Goal: Task Accomplishment & Management: Manage account settings

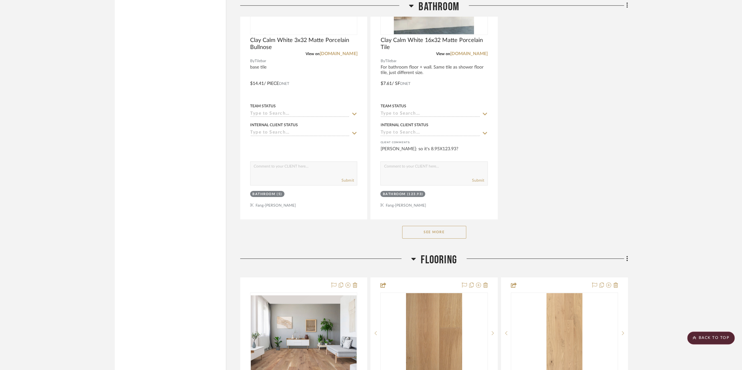
scroll to position [1777, 0]
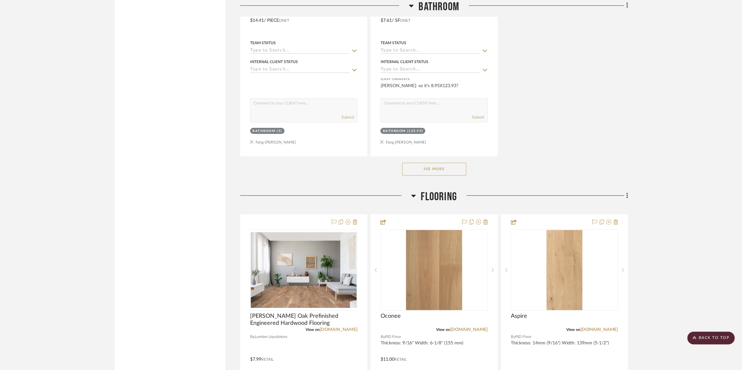
click at [435, 171] on button "See More" at bounding box center [434, 169] width 64 height 13
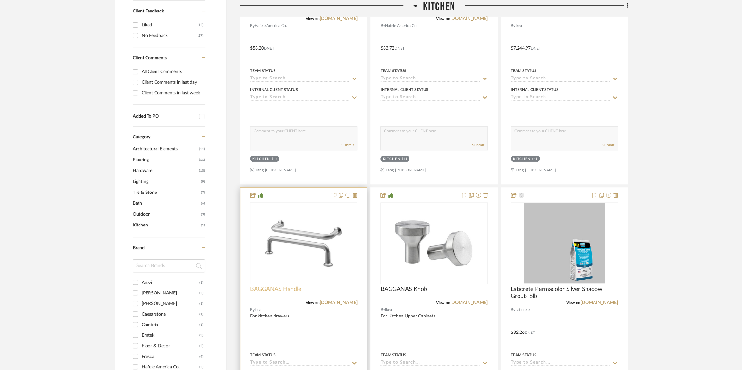
scroll to position [349, 0]
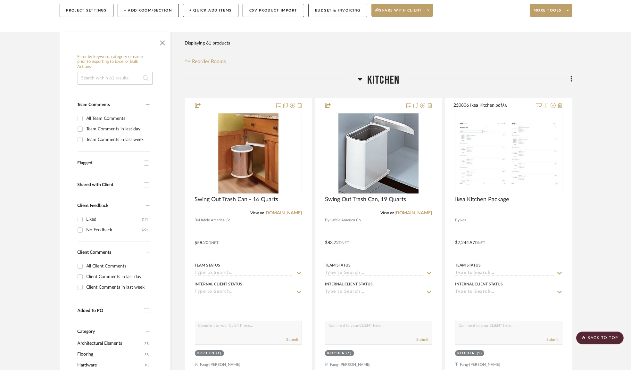
scroll to position [0, 0]
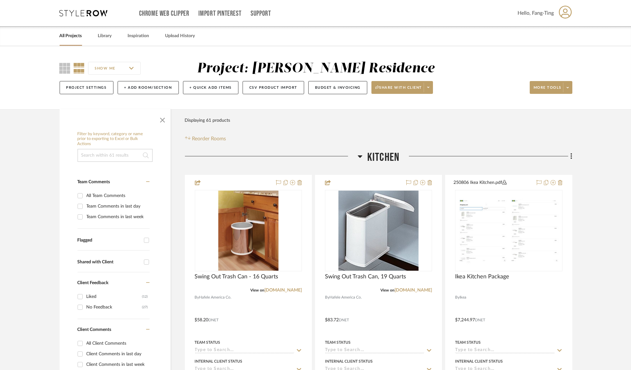
click at [69, 38] on link "All Projects" at bounding box center [71, 36] width 22 height 9
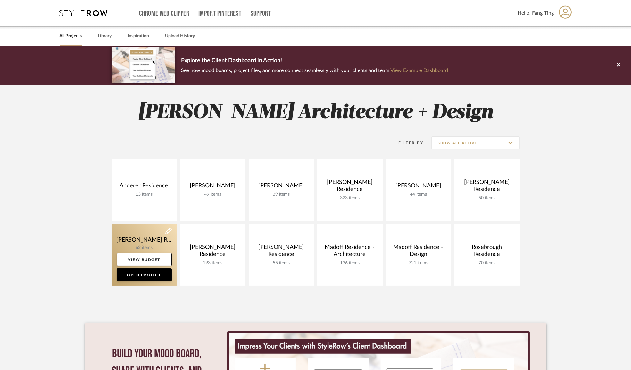
click at [151, 238] on link at bounding box center [144, 255] width 65 height 62
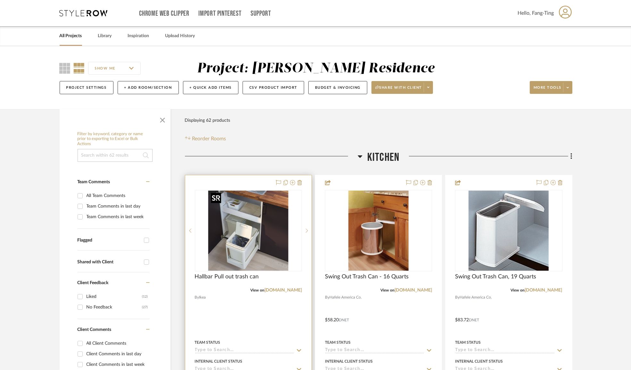
click at [268, 219] on img "0" at bounding box center [248, 231] width 80 height 80
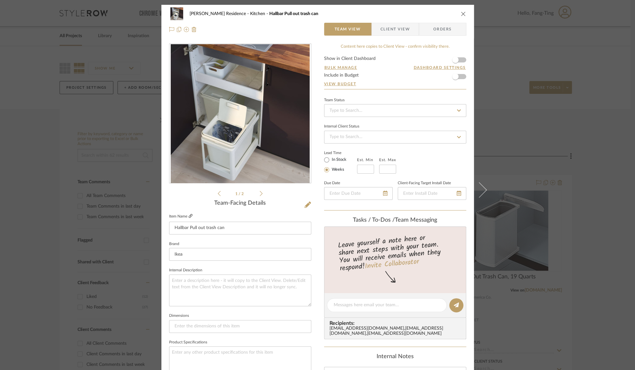
click at [189, 218] on icon at bounding box center [191, 216] width 4 height 4
click at [352, 309] on div at bounding box center [387, 305] width 120 height 14
click at [352, 306] on textarea at bounding box center [387, 305] width 106 height 7
type textarea "I"
click at [462, 16] on icon "close" at bounding box center [463, 13] width 5 height 5
